Goal: Complete application form: Complete application form

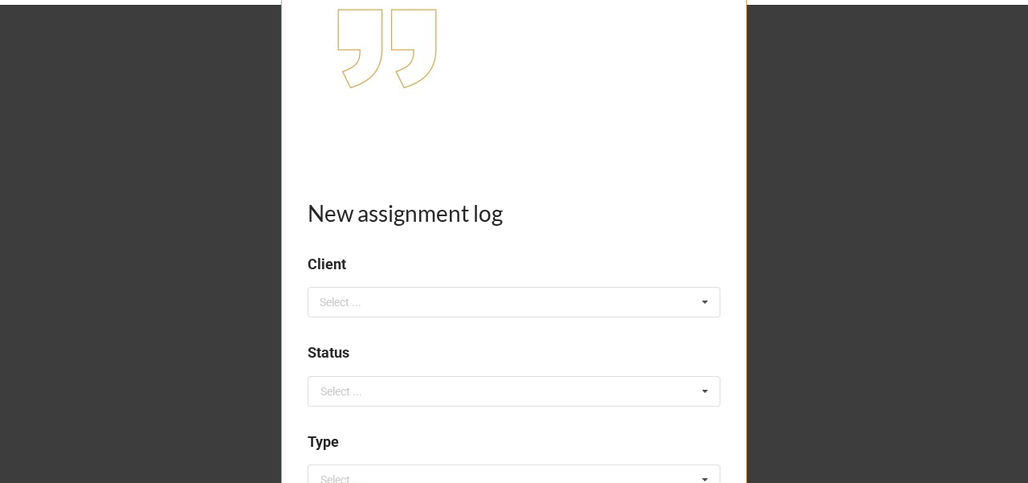
scroll to position [214, 0]
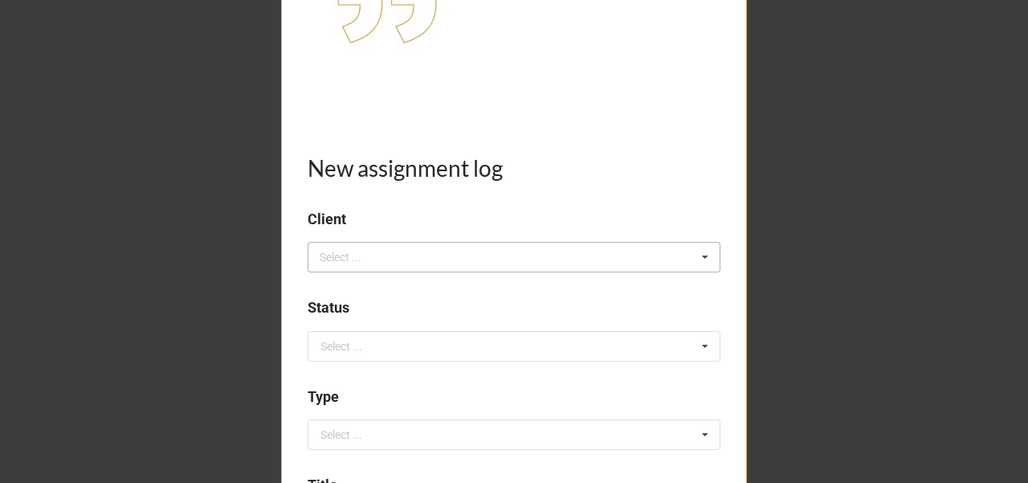
click at [362, 262] on div "Select ..." at bounding box center [350, 257] width 69 height 18
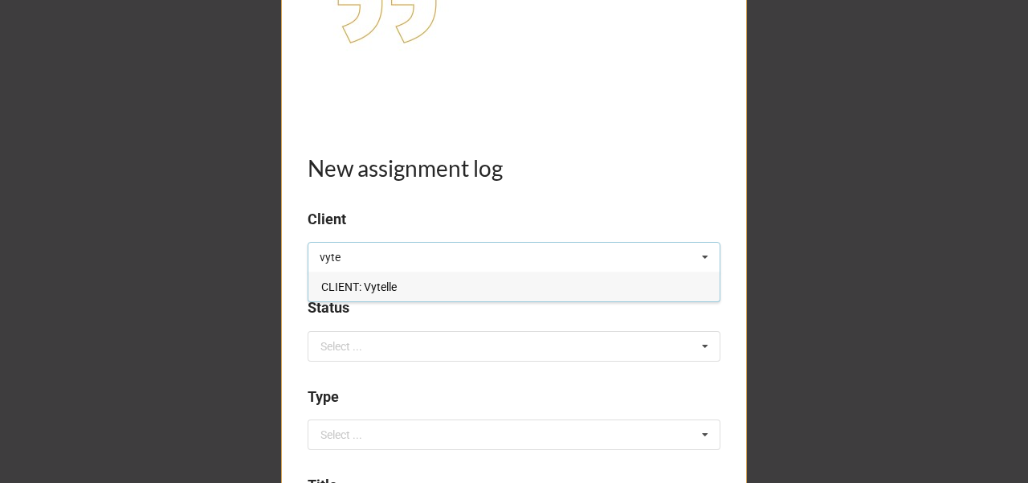
type input "vyte"
click at [371, 286] on span "CLIENT: Vytelle" at bounding box center [358, 286] width 75 height 13
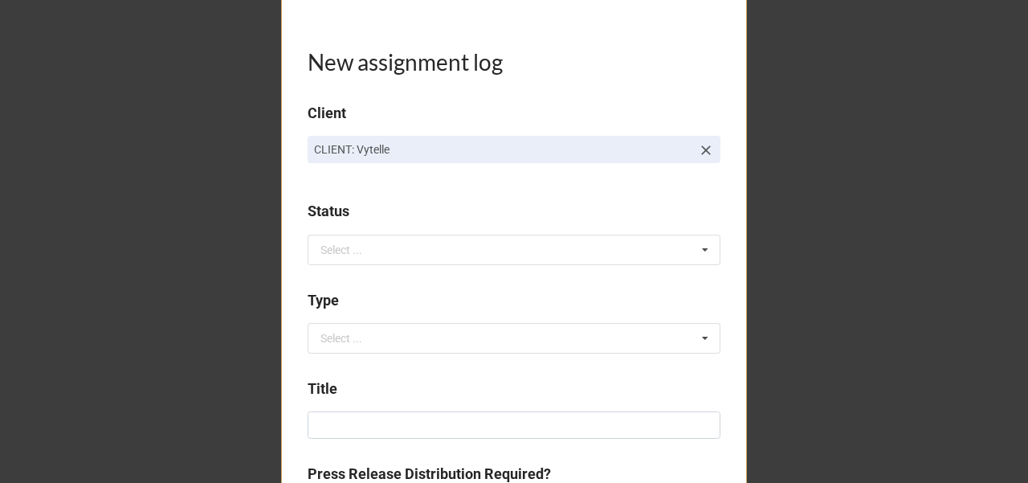
scroll to position [321, 0]
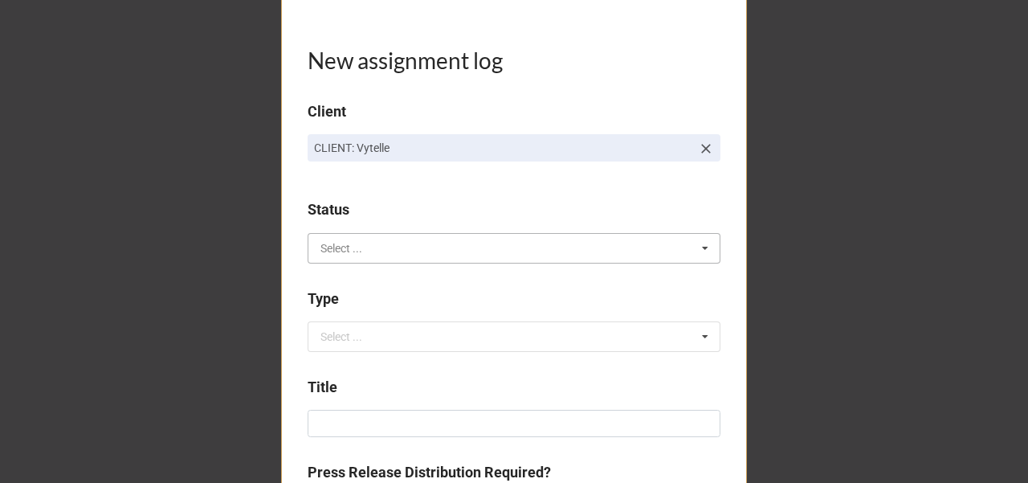
click at [363, 241] on input "text" at bounding box center [514, 248] width 411 height 29
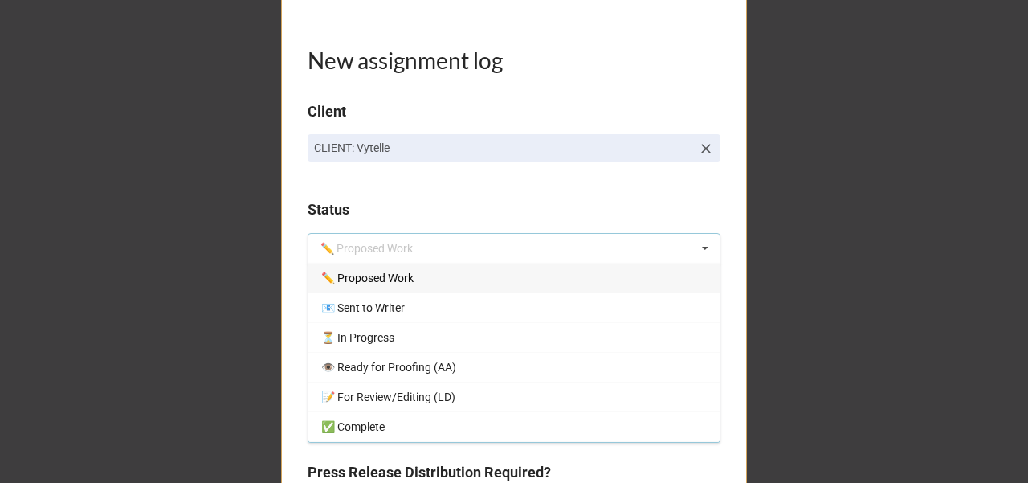
click at [371, 277] on span "✏️ Proposed Work" at bounding box center [367, 277] width 92 height 13
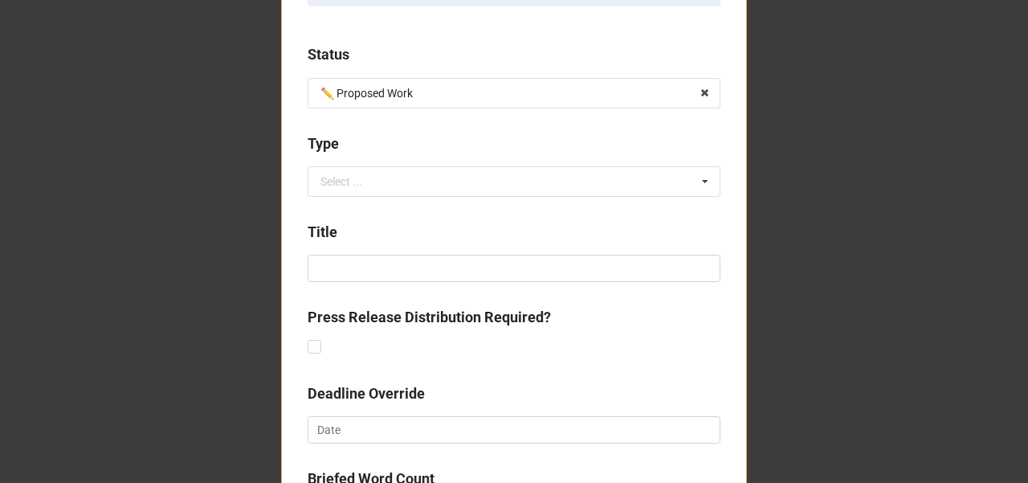
scroll to position [482, 0]
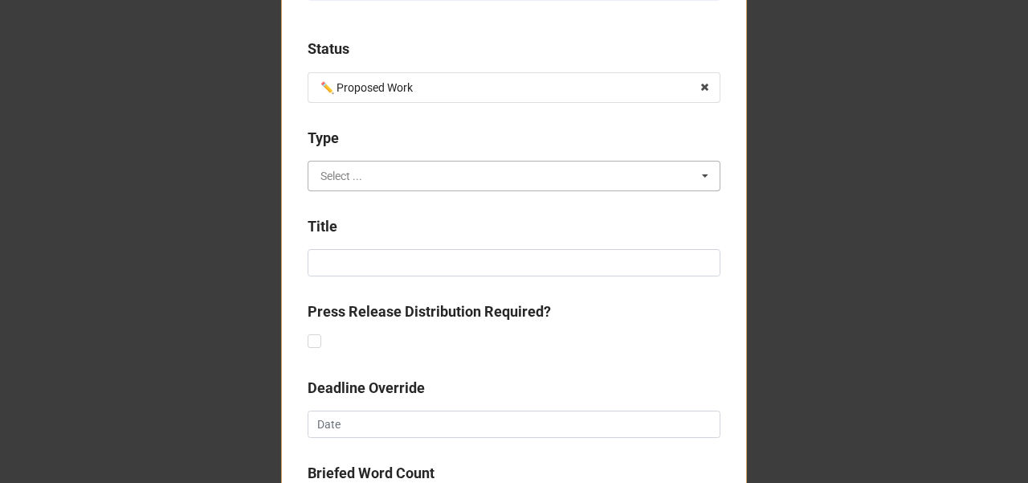
click at [371, 173] on input "text" at bounding box center [514, 175] width 411 height 29
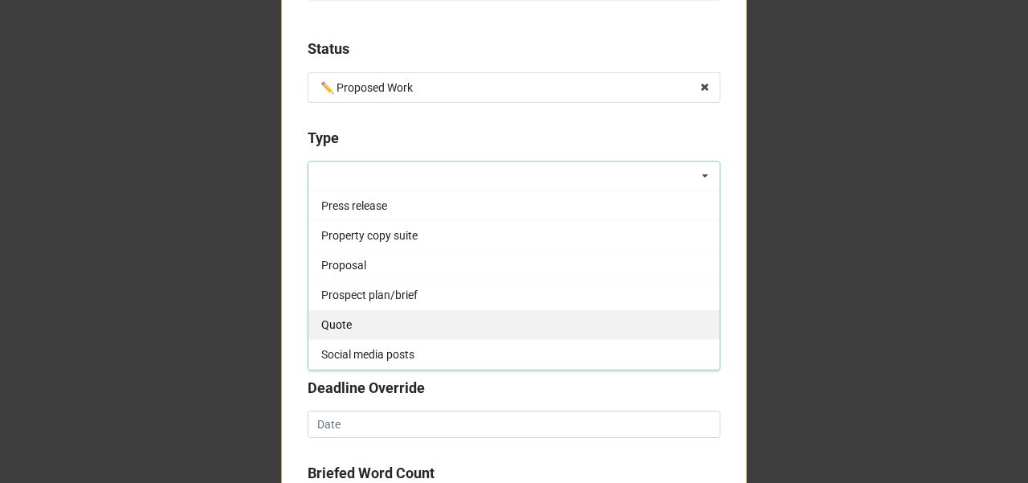
scroll to position [642, 0]
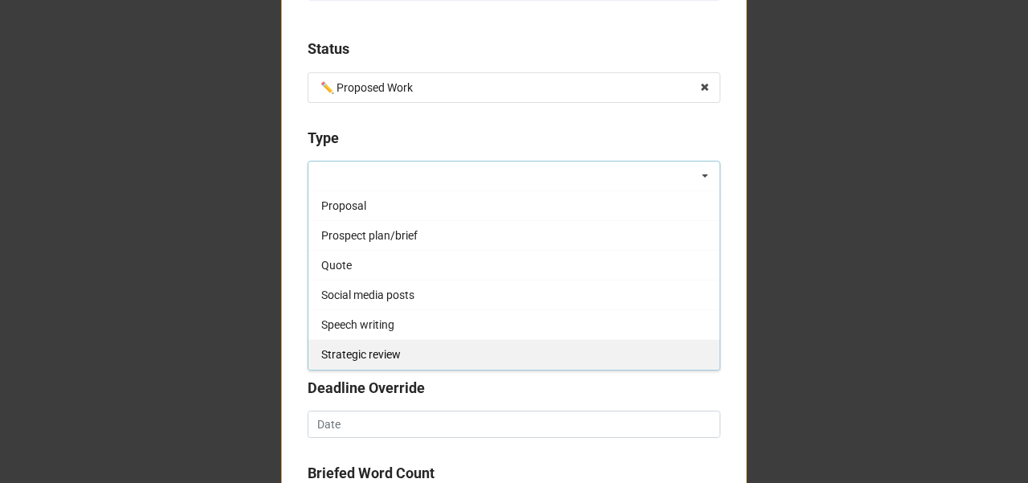
click at [404, 343] on div "Strategic review" at bounding box center [513, 354] width 411 height 30
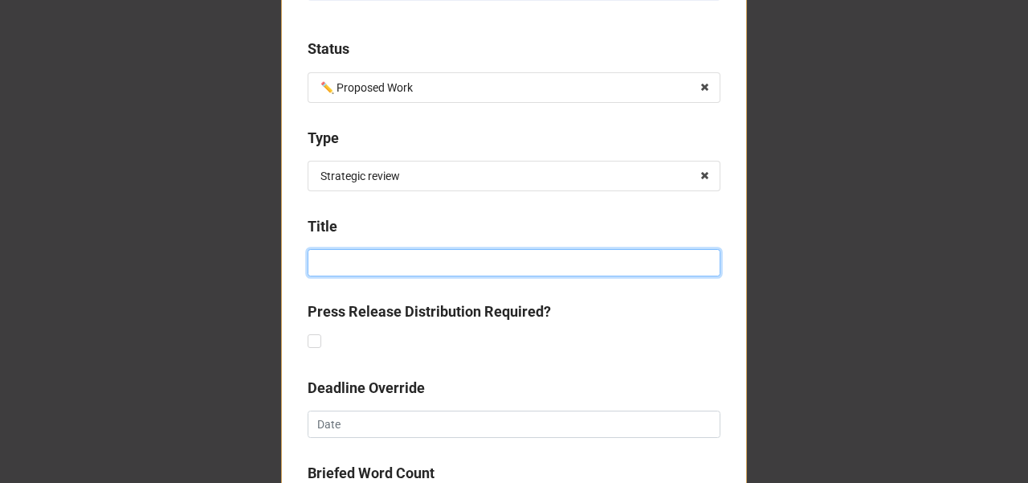
click at [365, 262] on input at bounding box center [514, 262] width 413 height 27
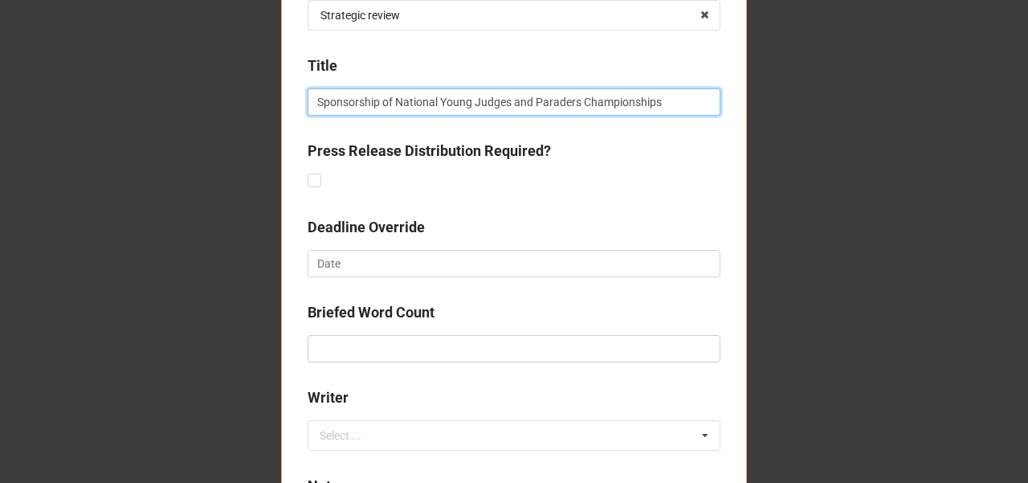
type input "Sponsorship of National Young Judges and Paraders Championships"
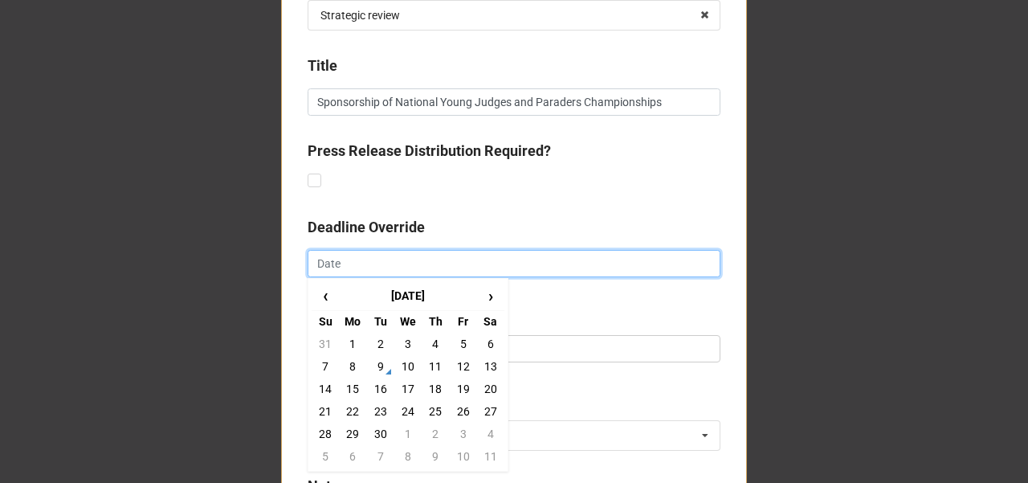
click at [376, 267] on input "text" at bounding box center [514, 263] width 413 height 27
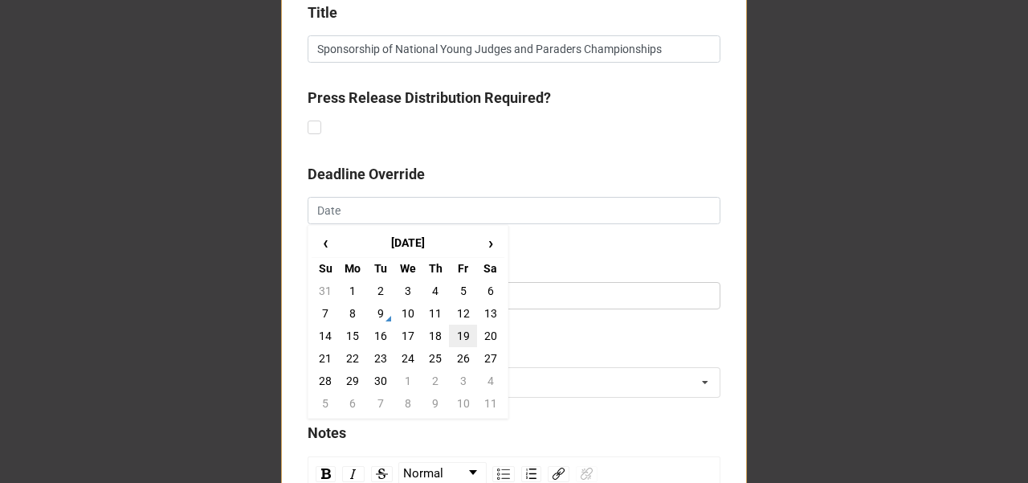
click at [450, 334] on td "19" at bounding box center [462, 335] width 27 height 22
type input "19/9/2025"
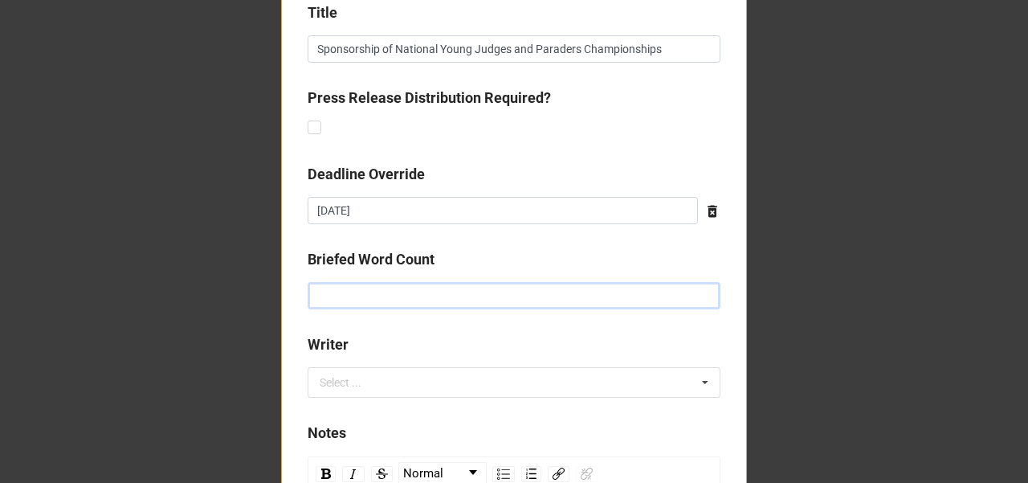
click at [362, 285] on input "text" at bounding box center [514, 295] width 413 height 27
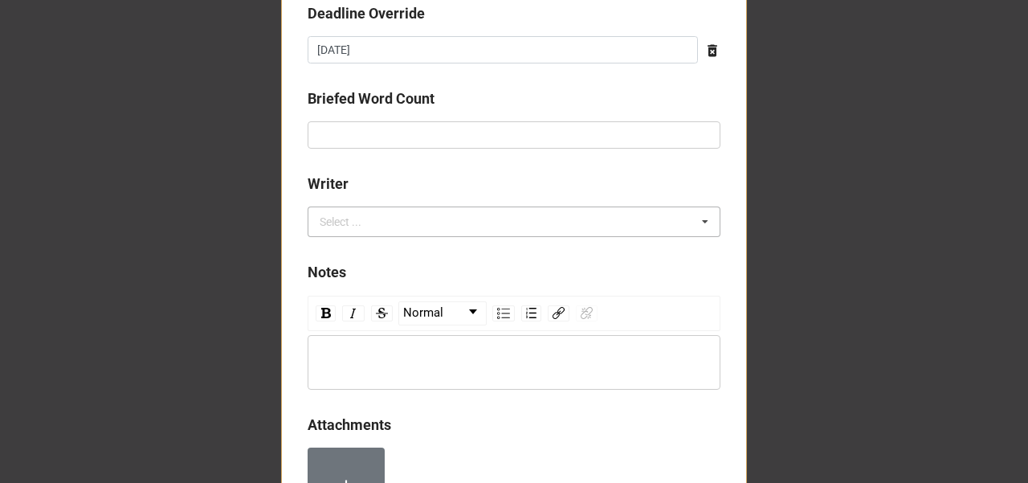
click at [355, 216] on div "Select ..." at bounding box center [350, 222] width 69 height 18
type input "y"
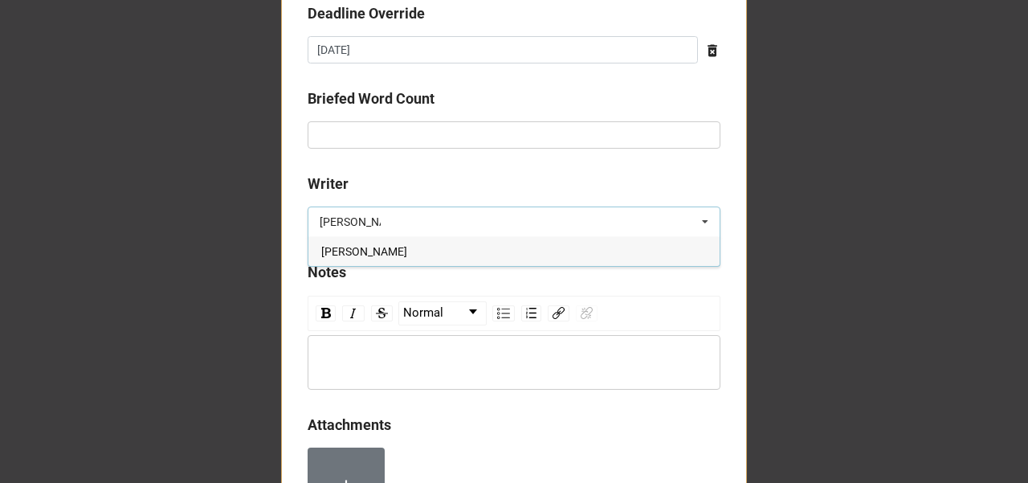
type input "lynds"
click at [365, 250] on span "Lyndsey Douglas" at bounding box center [364, 251] width 86 height 13
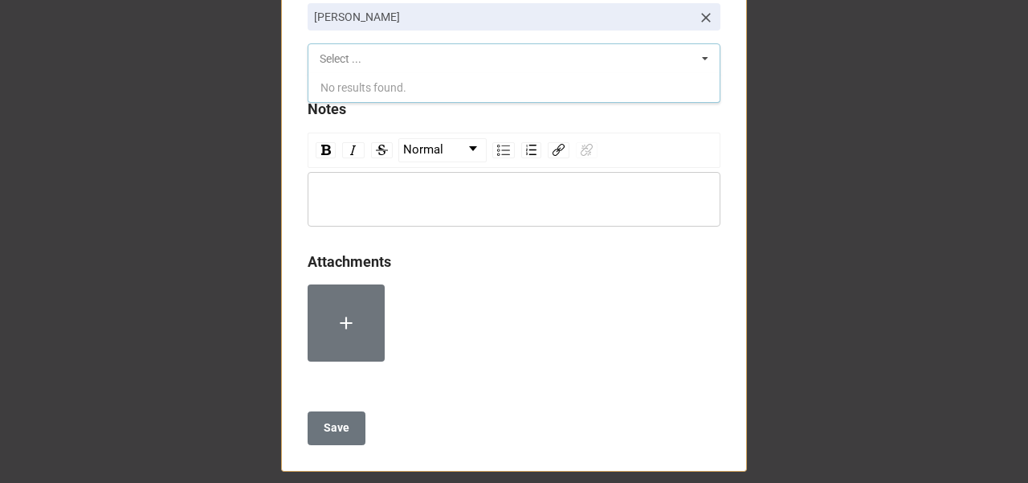
scroll to position [1071, 0]
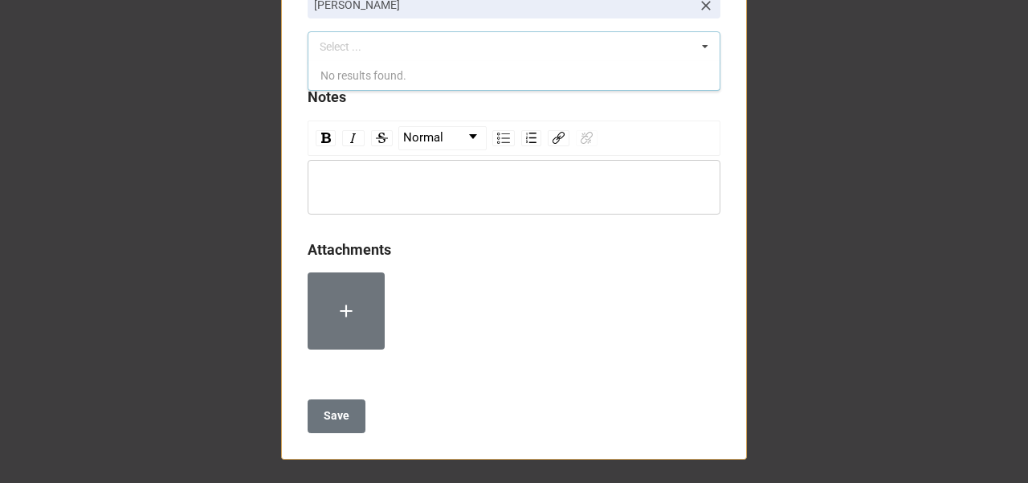
drag, startPoint x: 191, startPoint y: 329, endPoint x: 225, endPoint y: 355, distance: 42.4
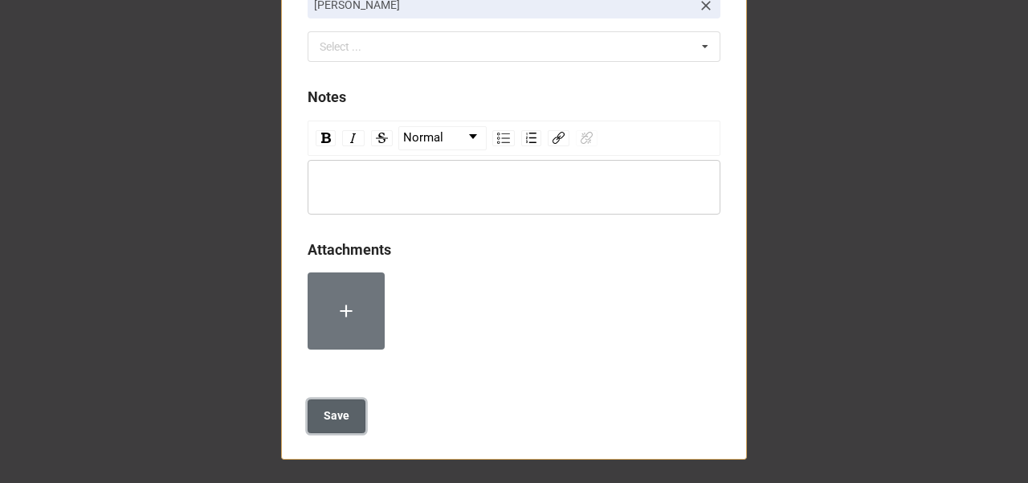
click at [327, 420] on b "Save" at bounding box center [337, 415] width 26 height 17
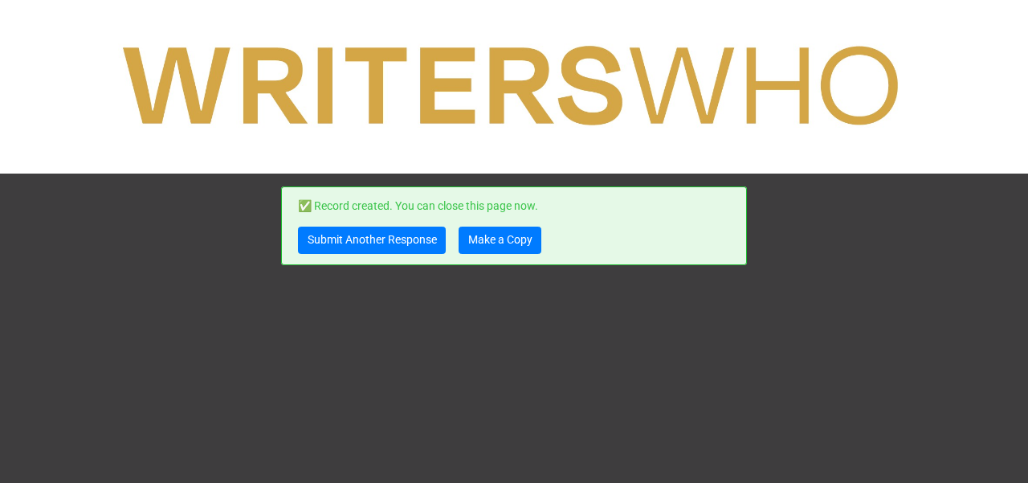
scroll to position [0, 0]
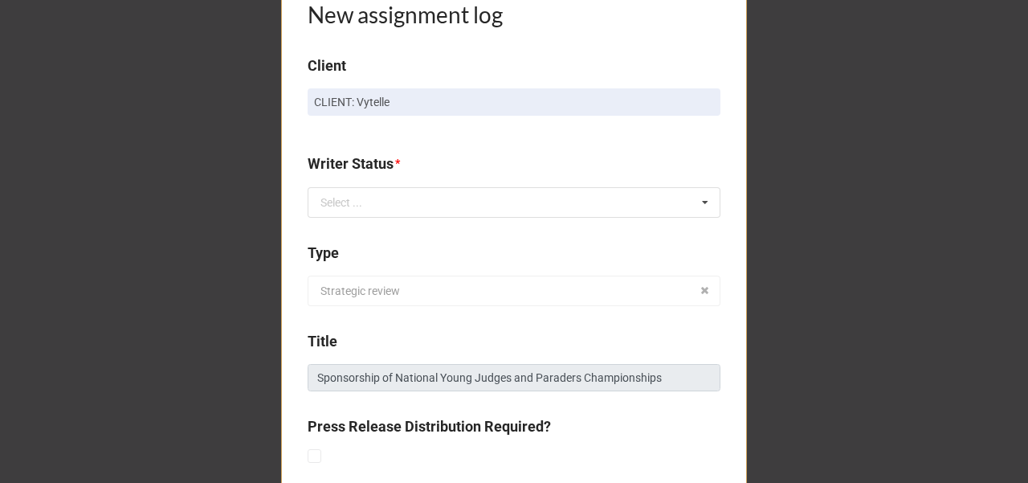
scroll to position [374, 0]
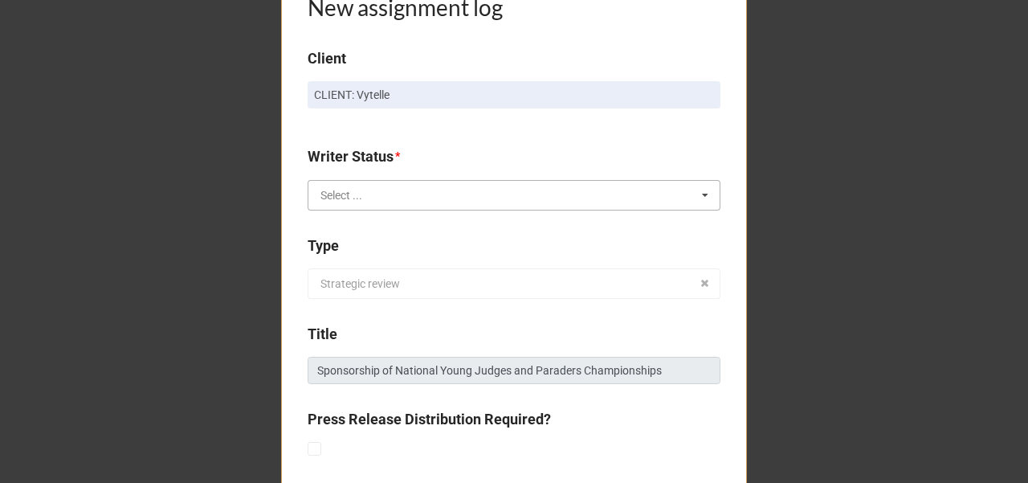
click at [376, 198] on input "text" at bounding box center [514, 195] width 411 height 29
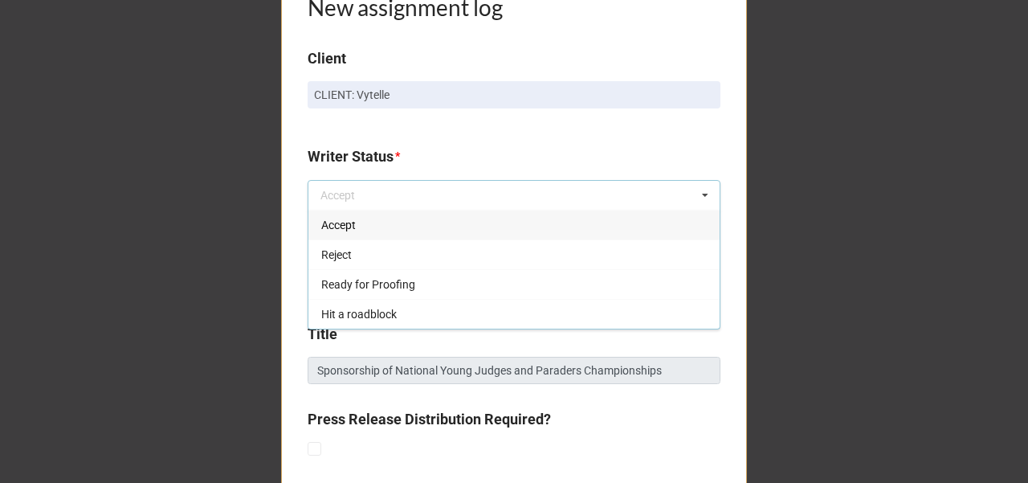
click at [365, 223] on div "Accept" at bounding box center [513, 225] width 411 height 30
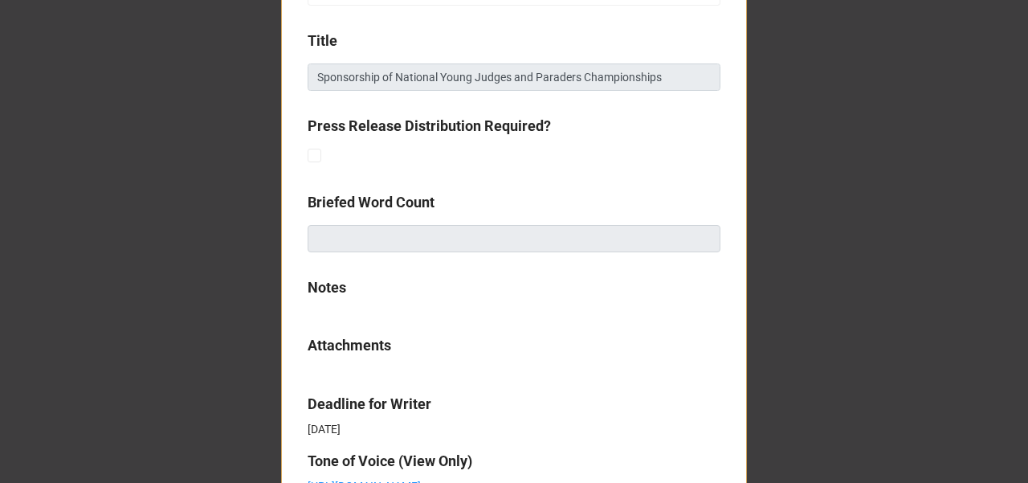
scroll to position [805, 0]
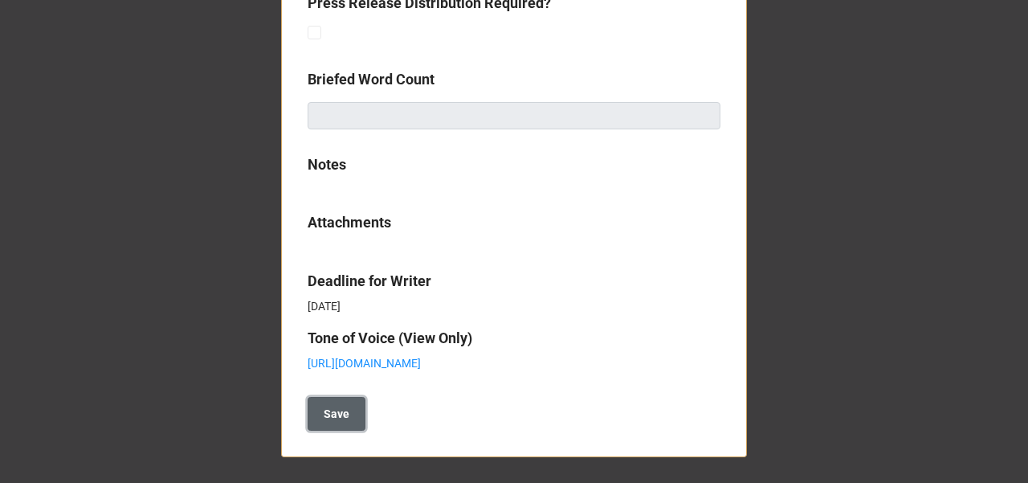
click at [331, 406] on b "Save" at bounding box center [337, 414] width 26 height 17
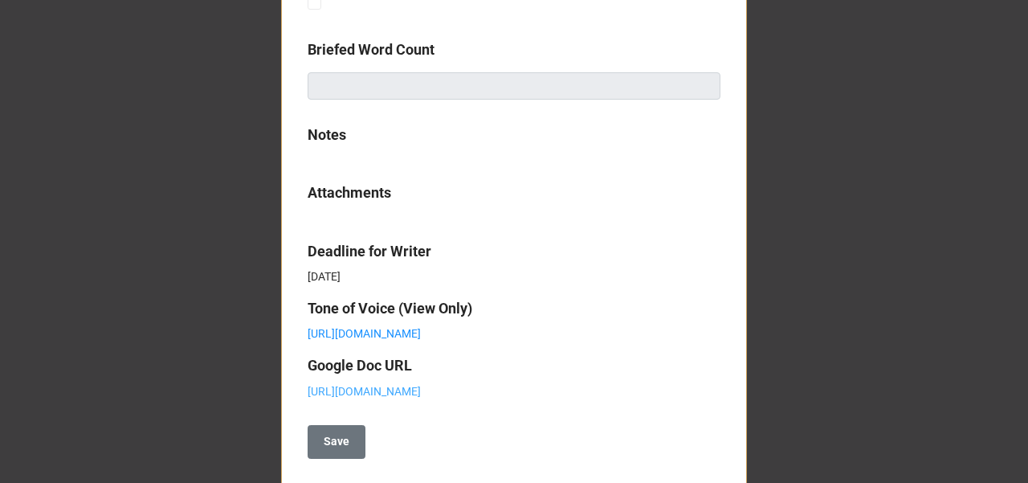
scroll to position [879, 0]
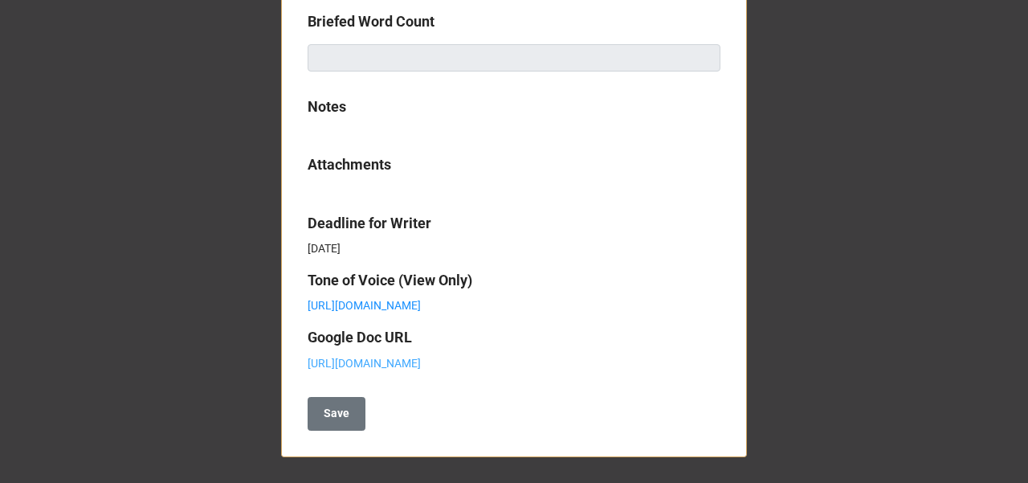
click at [379, 357] on link "https://docs.google.com/document/d/1BtvwA_1AeqgBmgGnd4wOrGrT2DIG1mSxjdS3onzpU78…" at bounding box center [364, 363] width 113 height 13
